Goal: Transaction & Acquisition: Purchase product/service

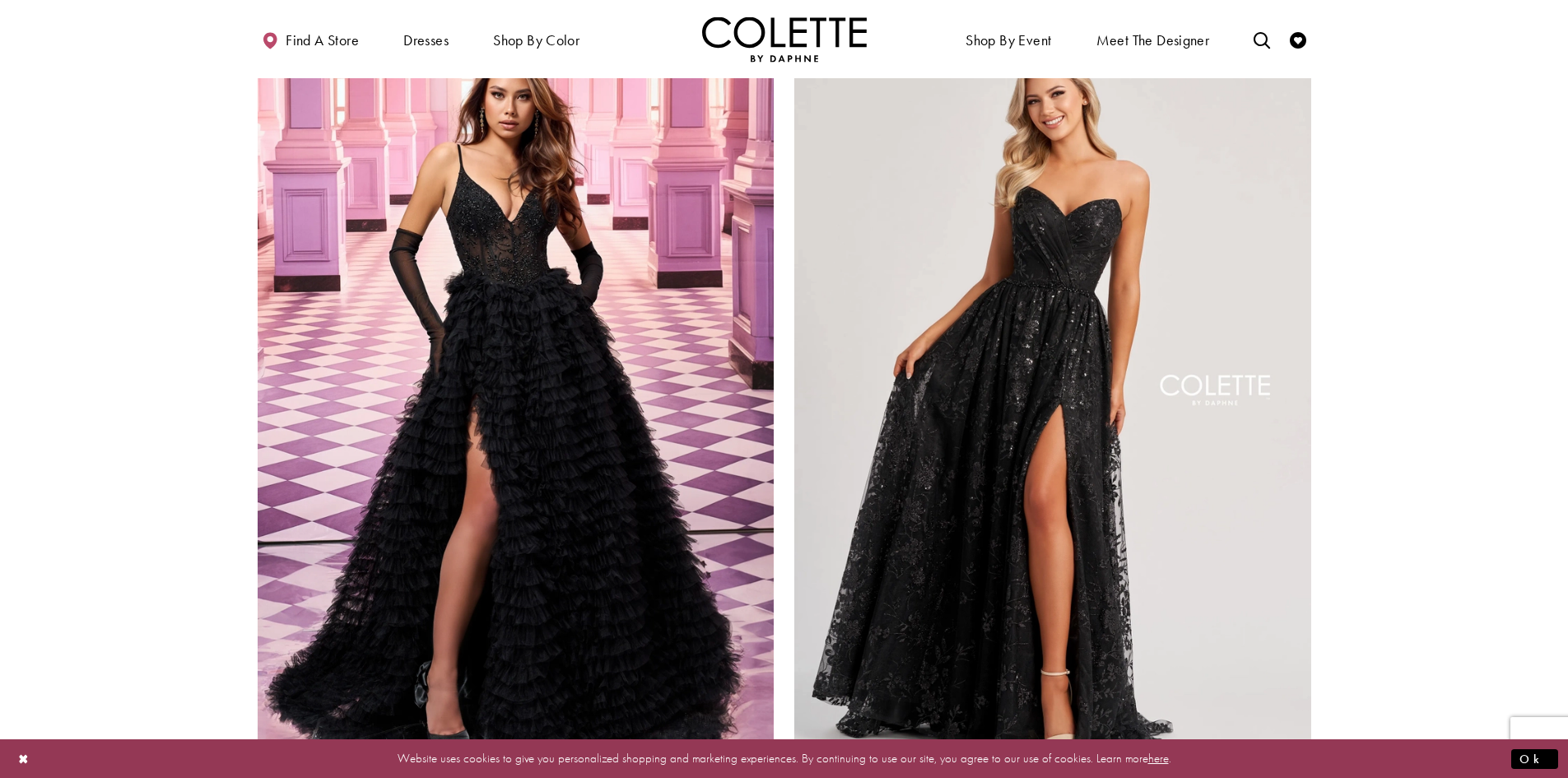
scroll to position [3130, 0]
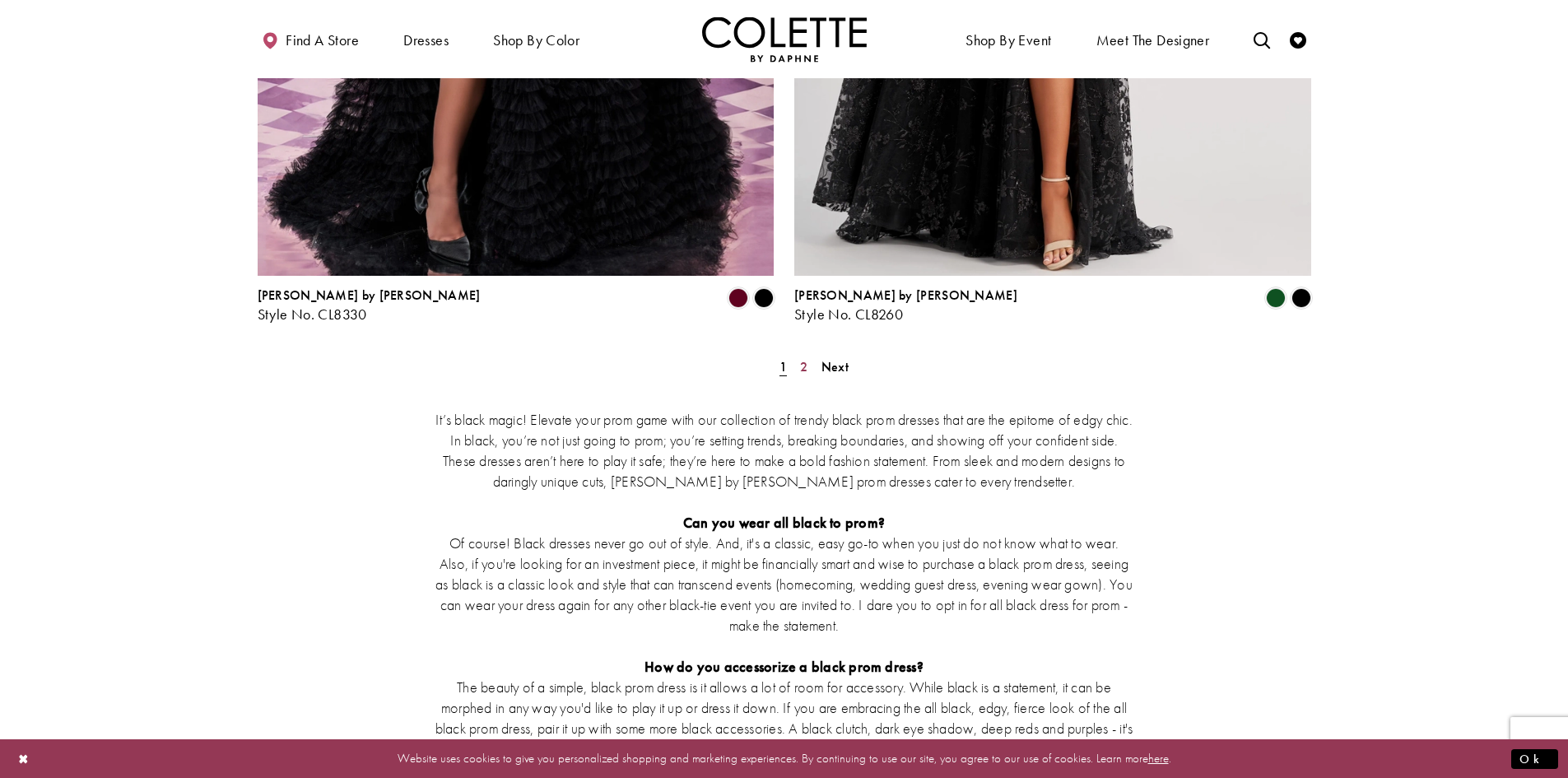
click at [808, 355] on link "2" at bounding box center [803, 367] width 17 height 24
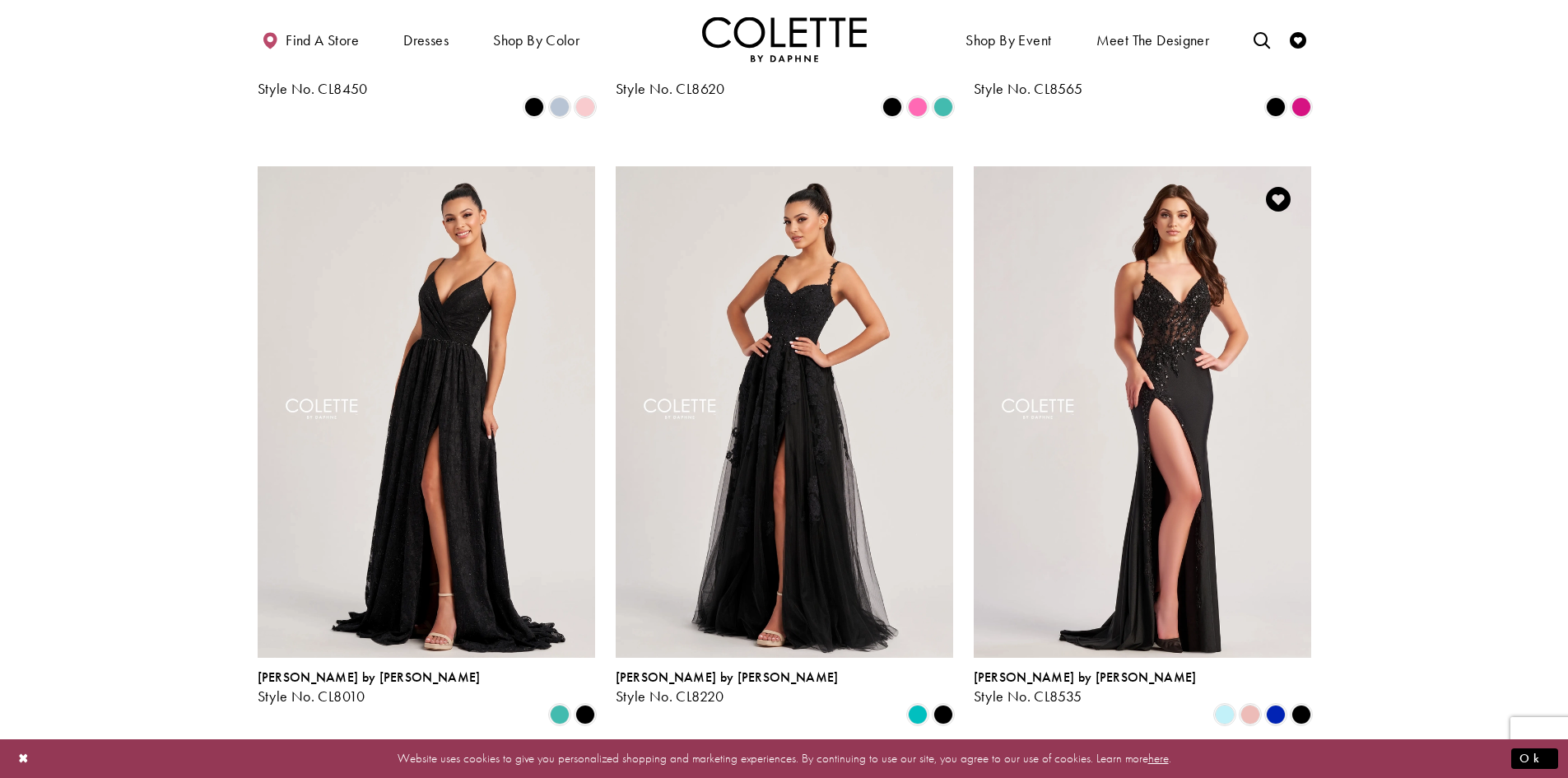
scroll to position [500, 0]
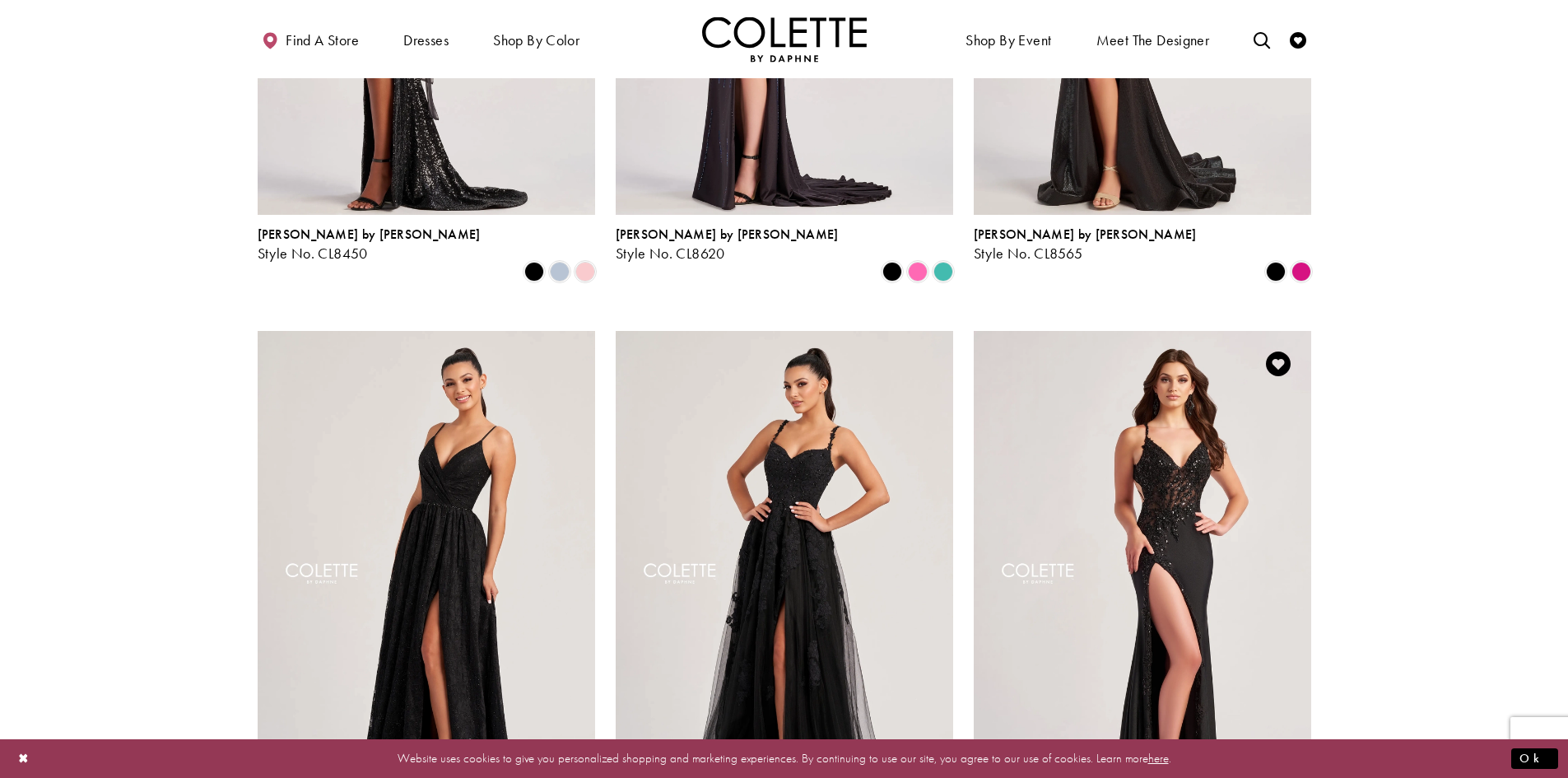
click at [1217, 435] on img "Visit Colette by Daphne Style No. CL8535 Page" at bounding box center [1142, 576] width 338 height 491
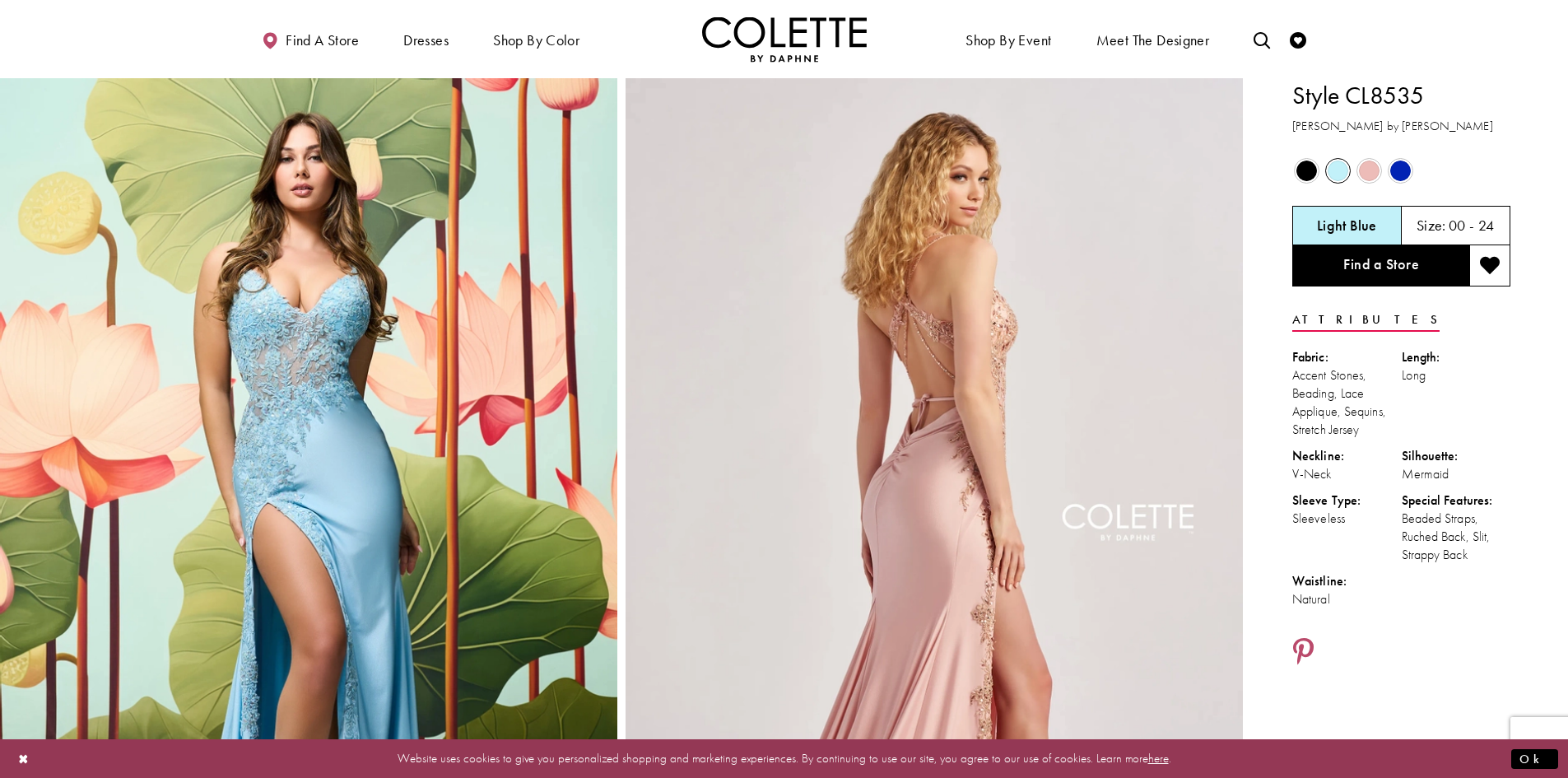
click at [1308, 169] on span "Product color controls state depends on size chosen" at bounding box center [1307, 170] width 21 height 21
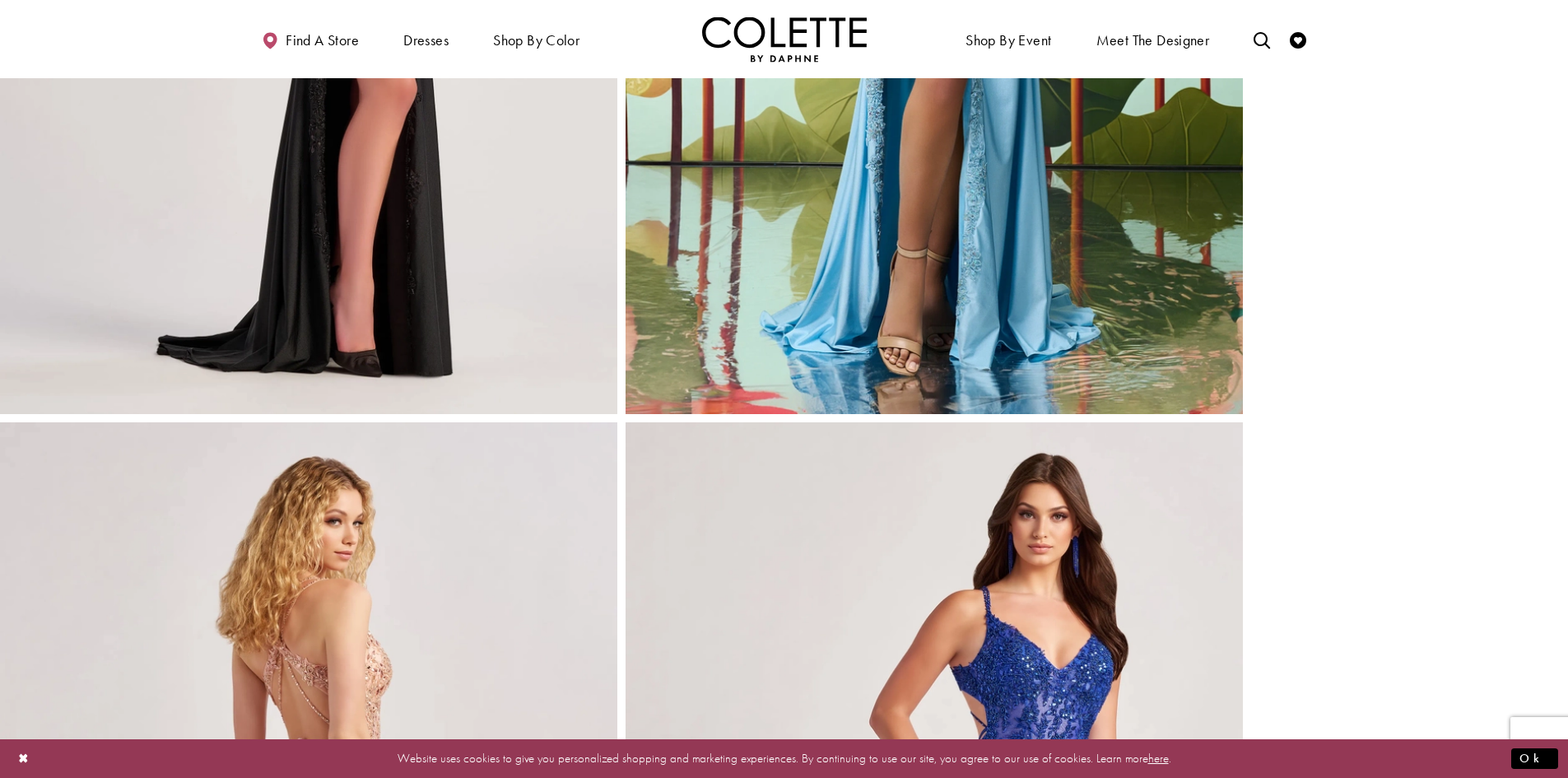
scroll to position [329, 0]
